Goal: Task Accomplishment & Management: Use online tool/utility

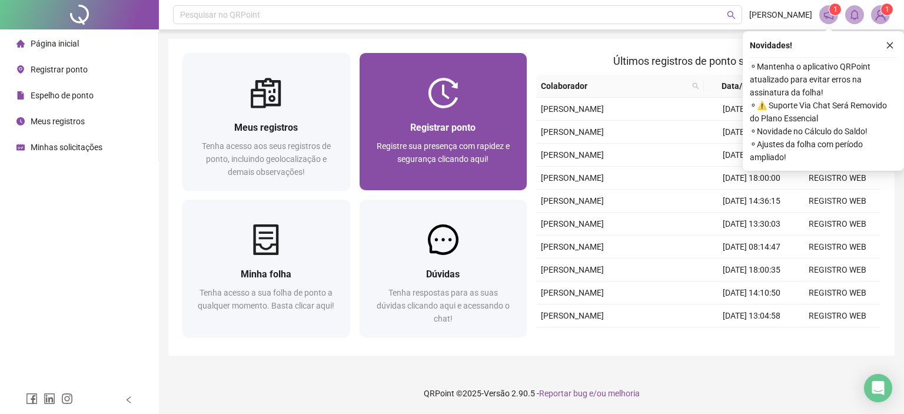
click at [455, 109] on div "Registrar ponto Registre sua presença com rapidez e segurança clicando aqui!" at bounding box center [443, 149] width 168 height 82
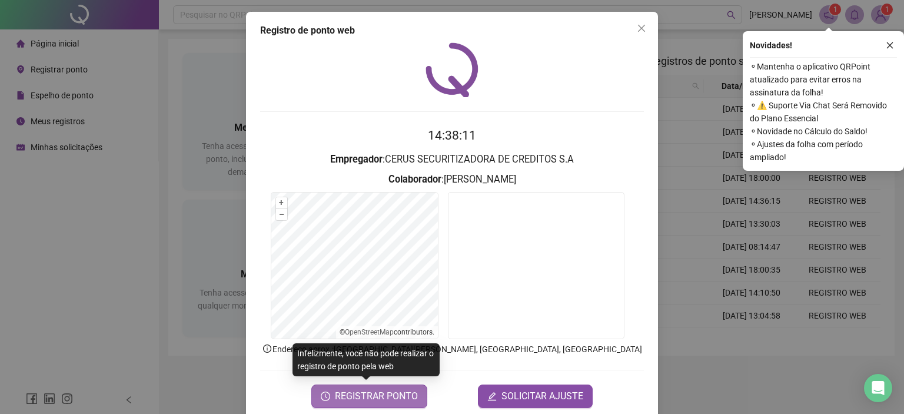
click at [355, 402] on span "REGISTRAR PONTO" at bounding box center [376, 396] width 83 height 14
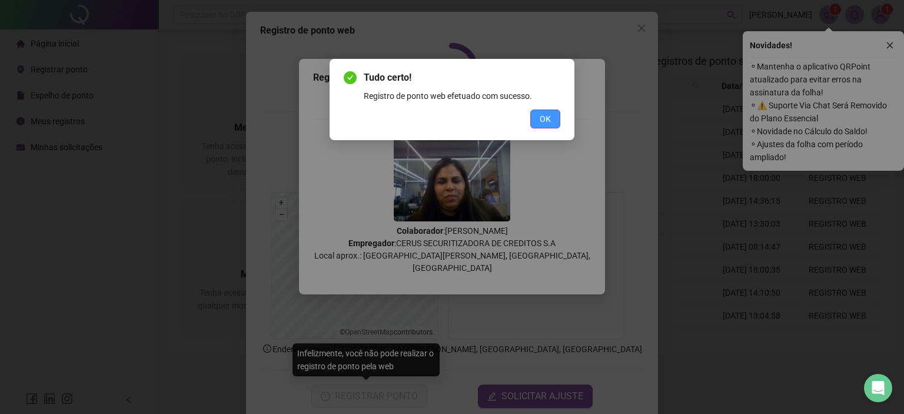
click at [555, 125] on button "OK" at bounding box center [545, 118] width 30 height 19
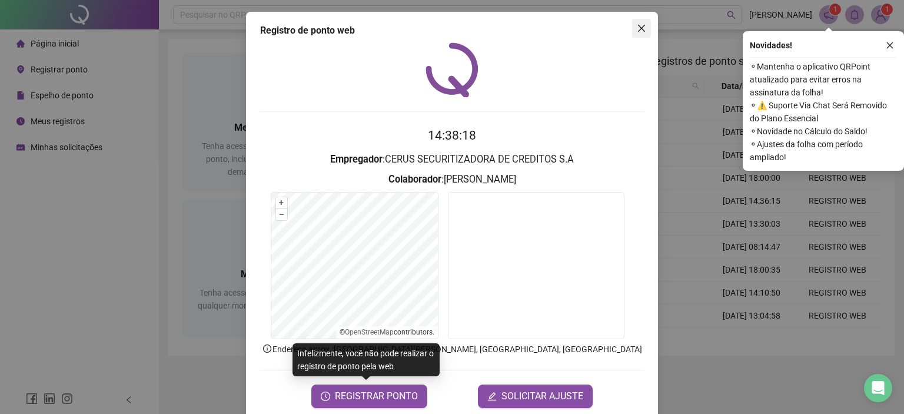
click at [633, 34] on button "Close" at bounding box center [641, 28] width 19 height 19
